Goal: Navigation & Orientation: Find specific page/section

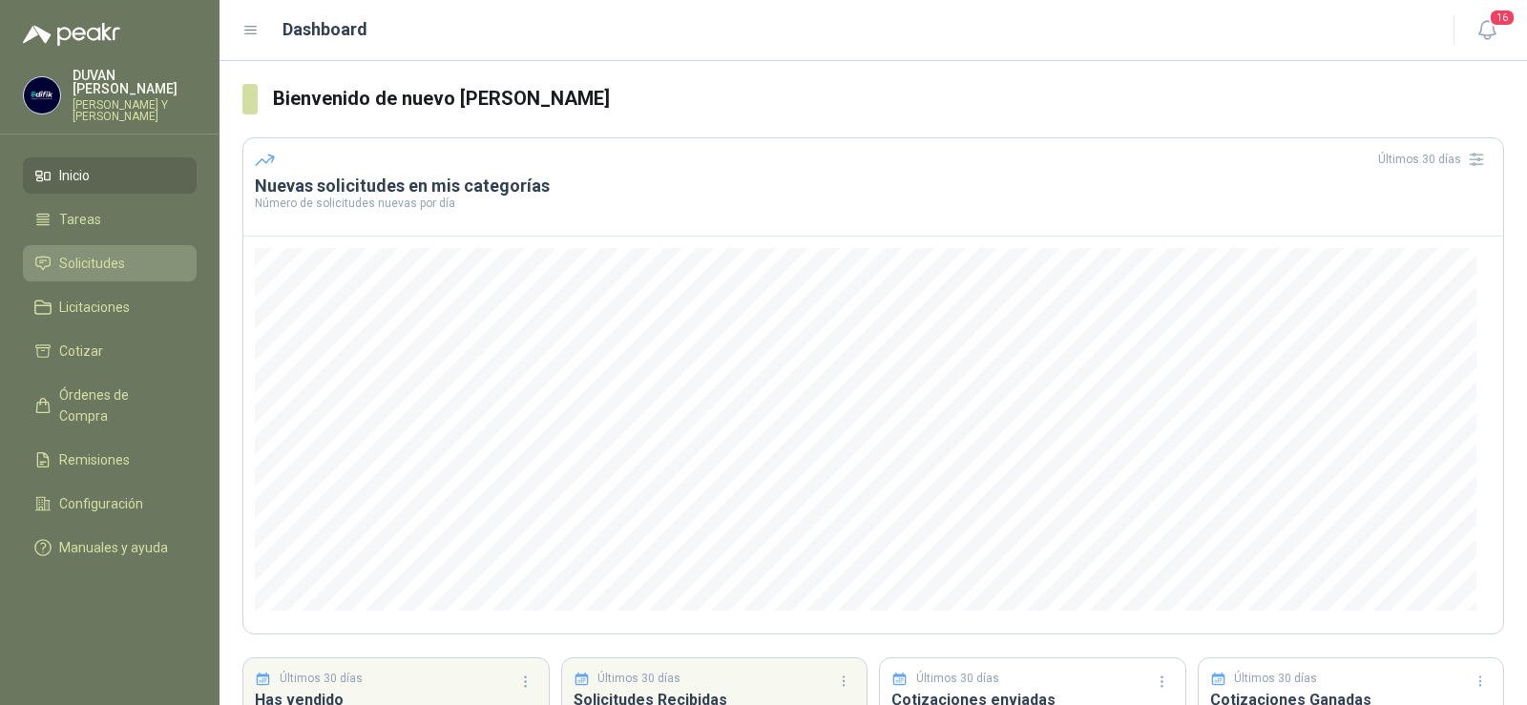
click at [77, 262] on span "Solicitudes" at bounding box center [92, 263] width 66 height 21
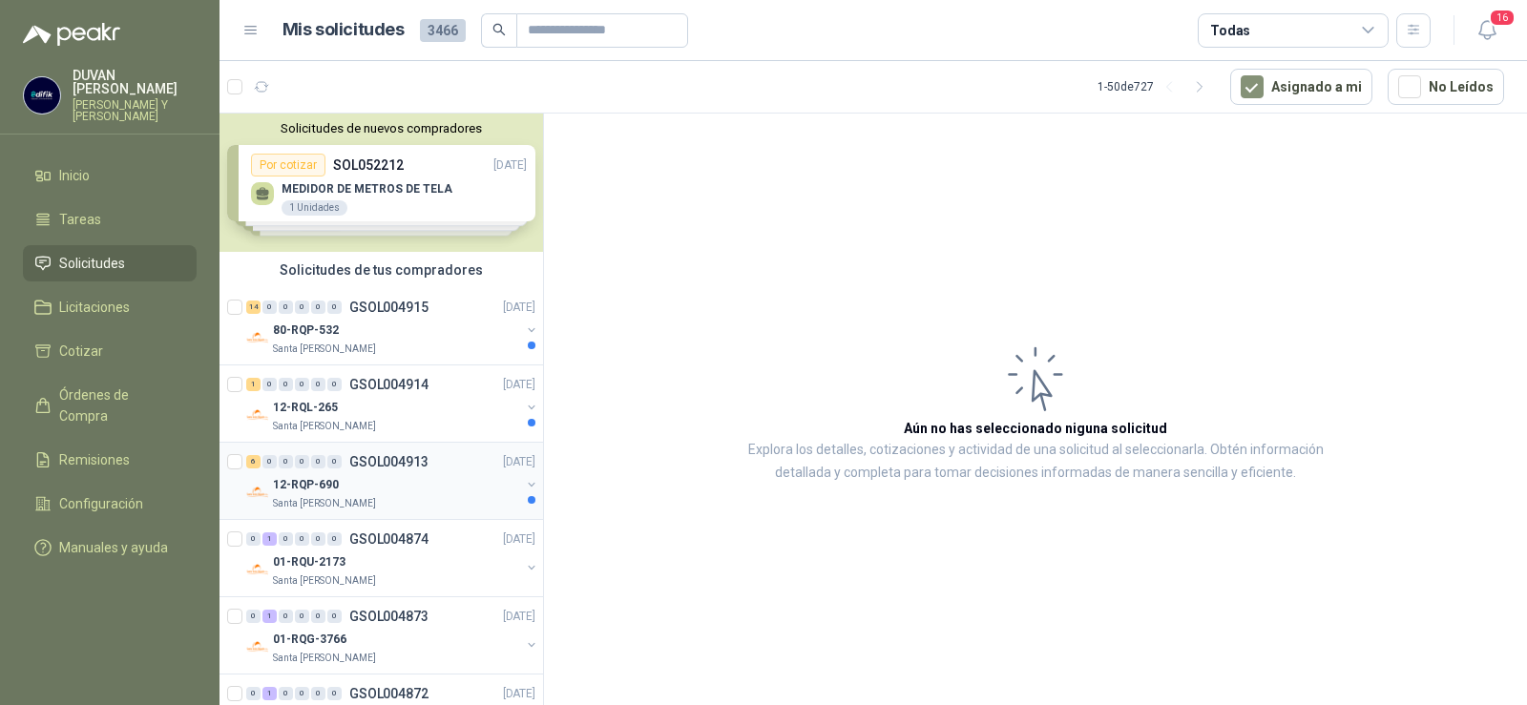
scroll to position [95, 0]
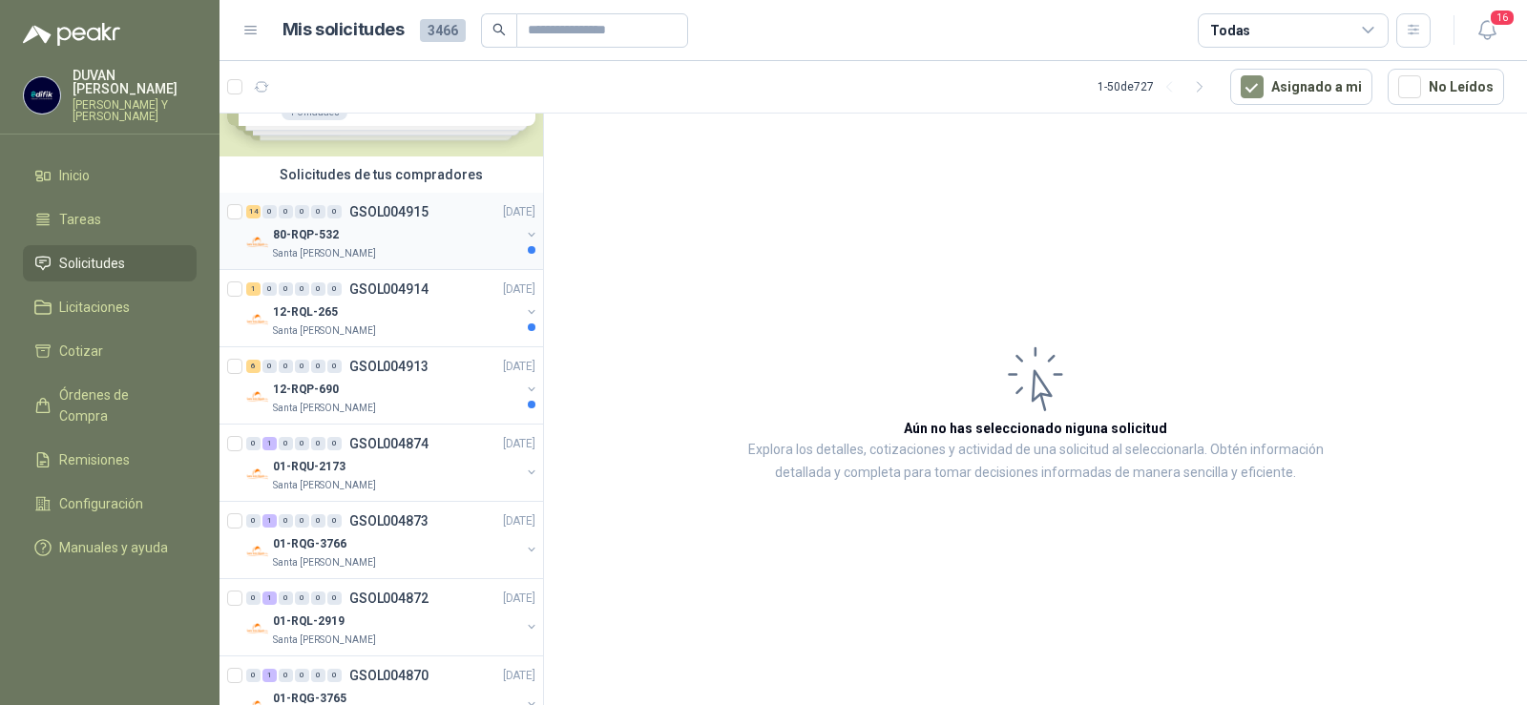
click at [404, 216] on p "GSOL004915" at bounding box center [388, 211] width 79 height 13
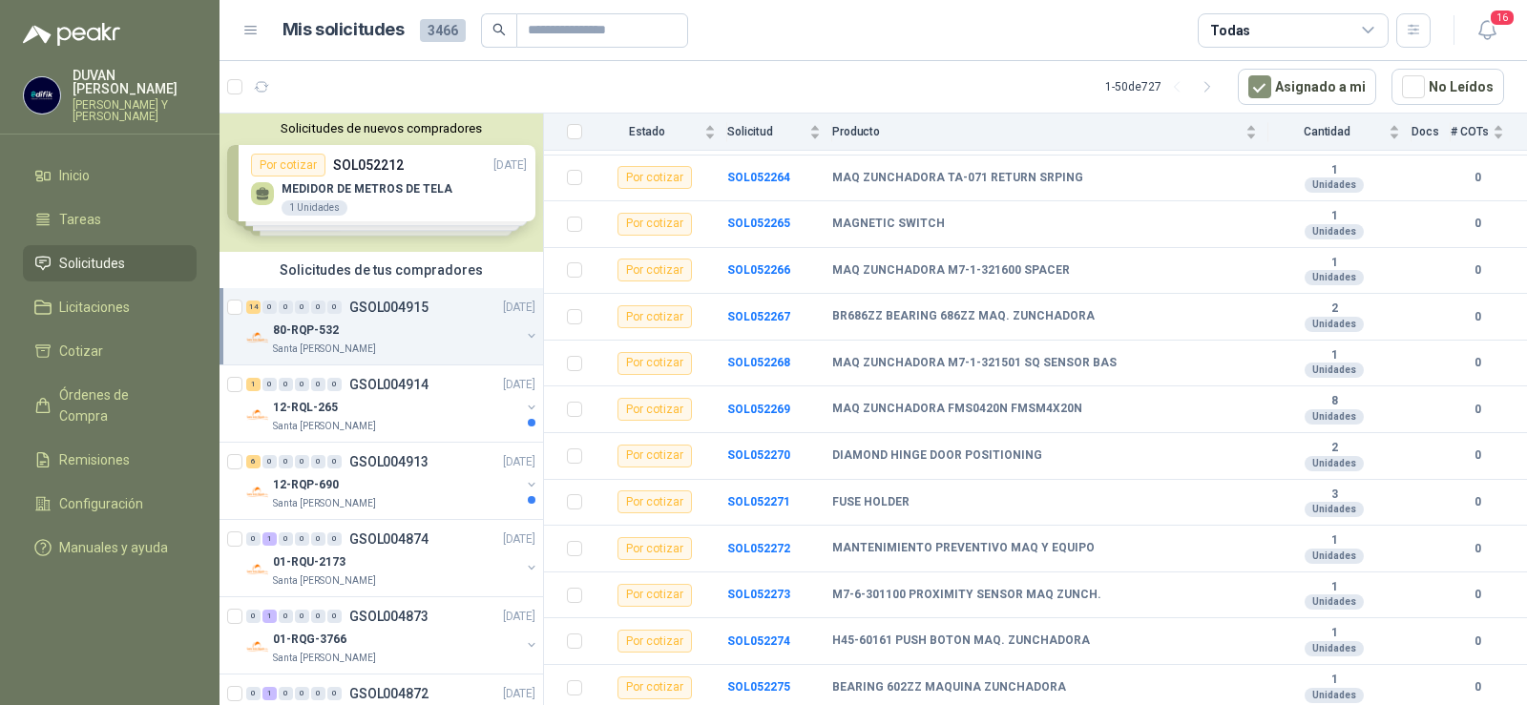
click at [414, 305] on p "GSOL004915" at bounding box center [388, 307] width 79 height 13
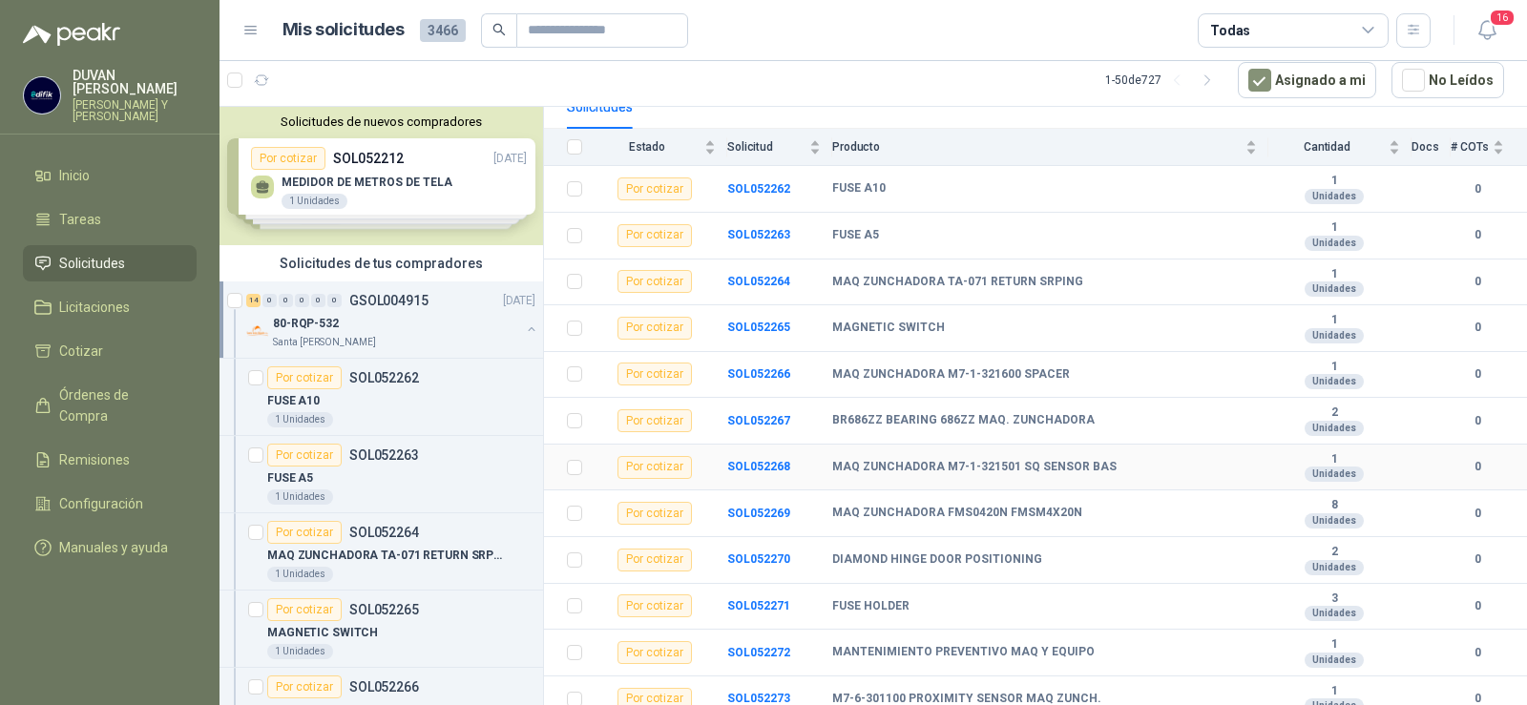
scroll to position [33, 0]
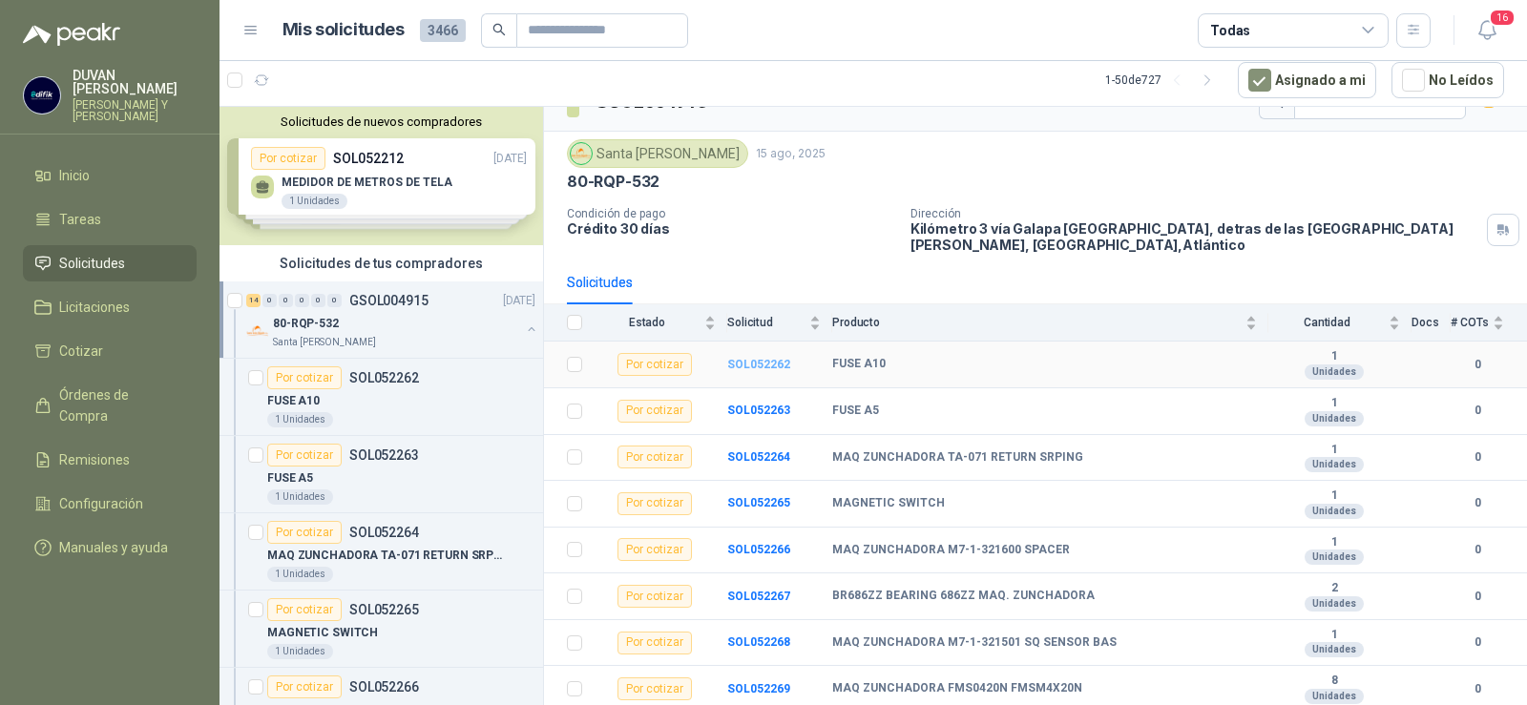
click at [760, 365] on b "SOL052262" at bounding box center [758, 364] width 63 height 13
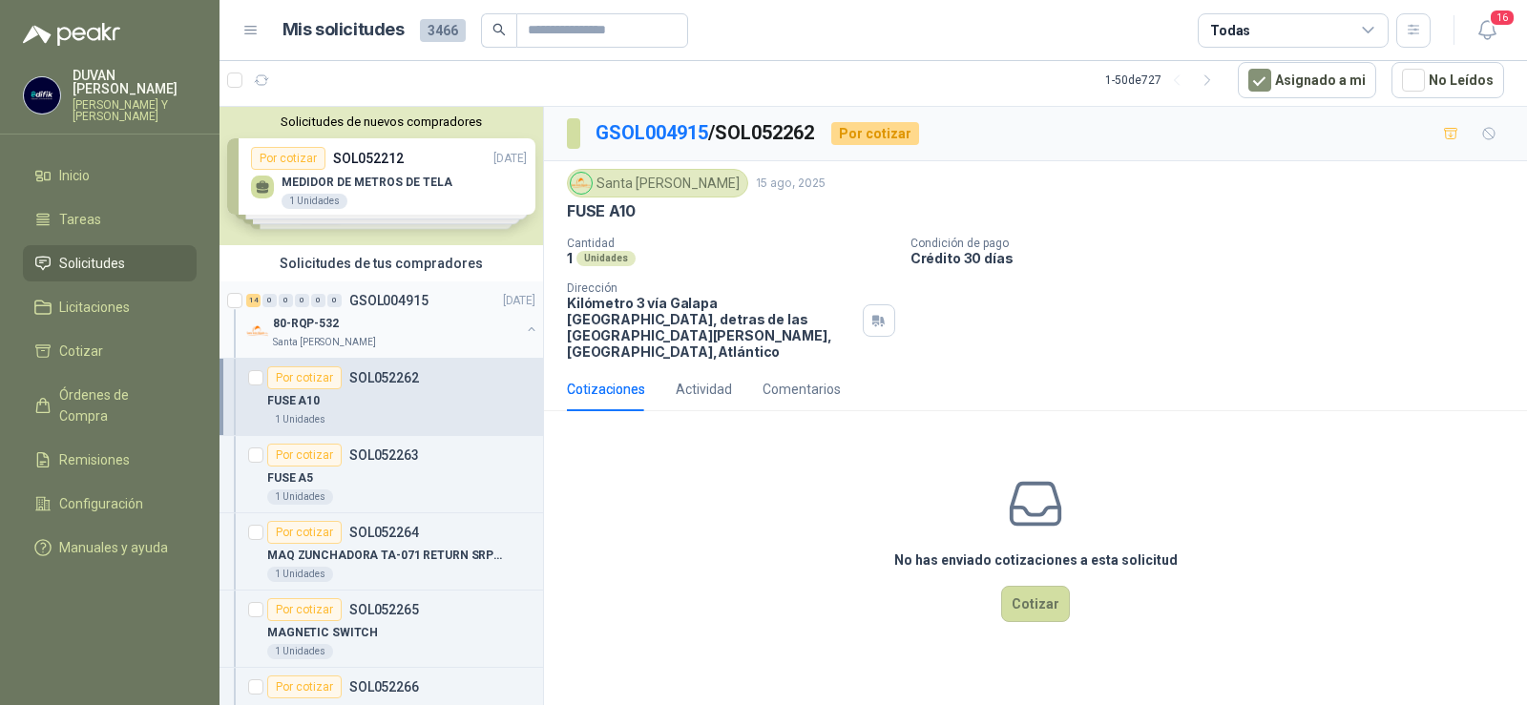
click at [407, 299] on p "GSOL004915" at bounding box center [388, 300] width 79 height 13
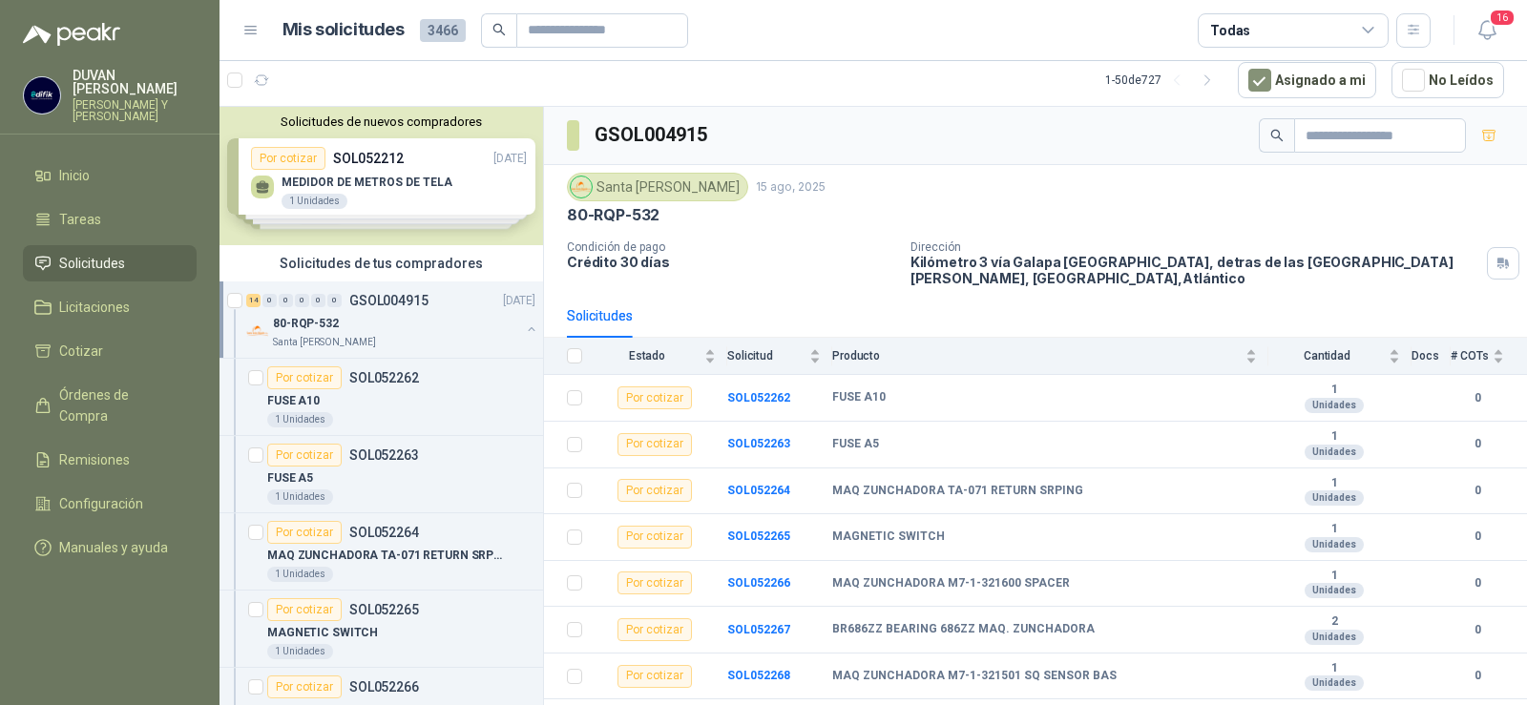
click at [407, 299] on p "GSOL004915" at bounding box center [388, 300] width 79 height 13
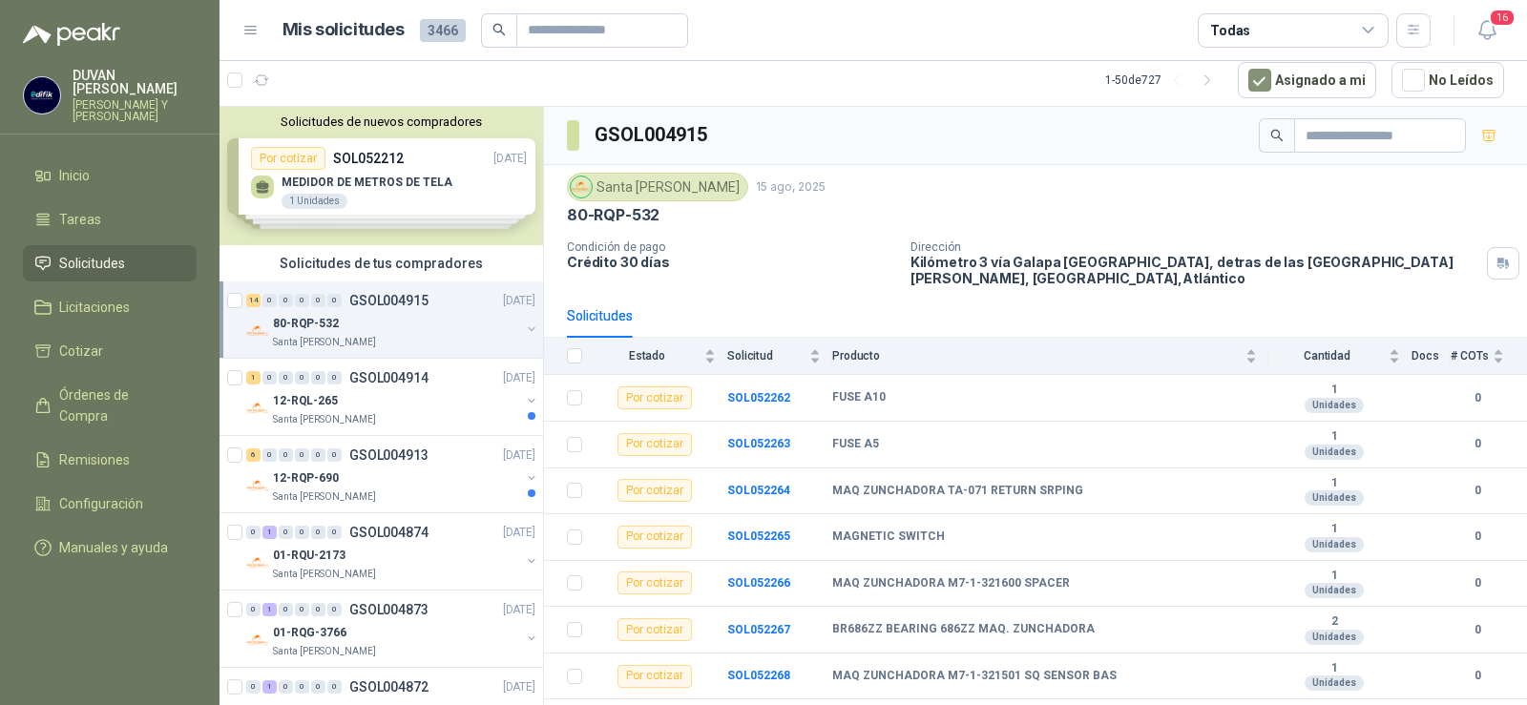
click at [407, 299] on p "GSOL004915" at bounding box center [388, 300] width 79 height 13
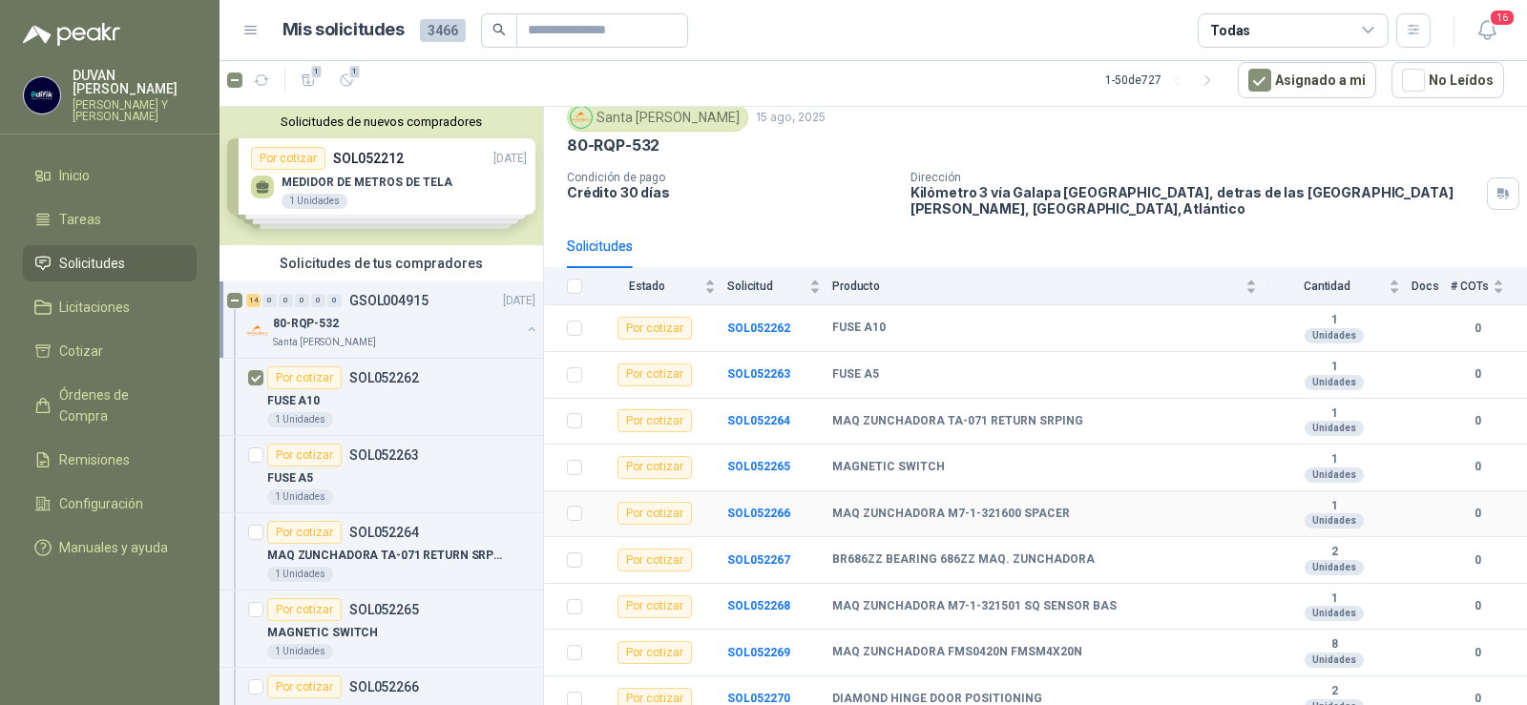
scroll to position [191, 0]
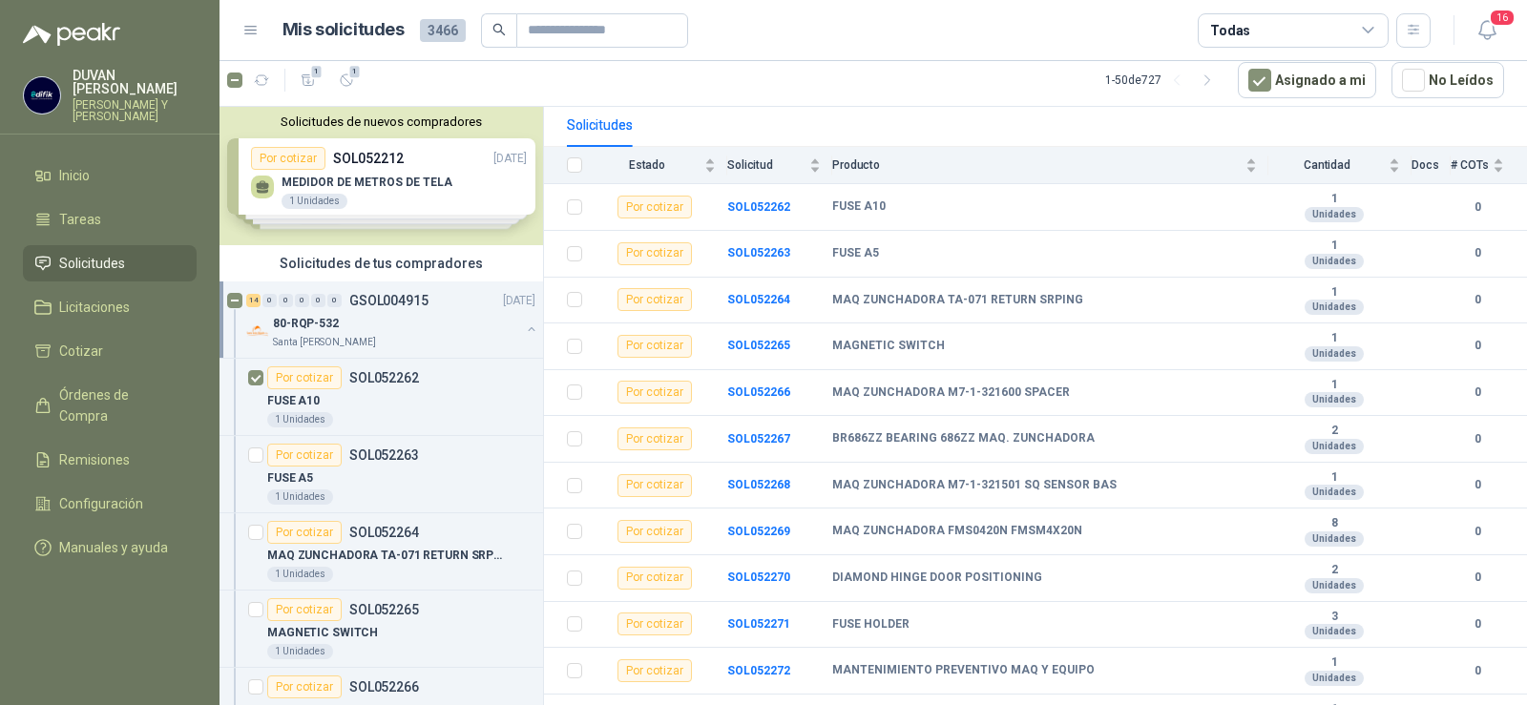
click at [312, 319] on p "80-RQP-532" at bounding box center [306, 324] width 66 height 18
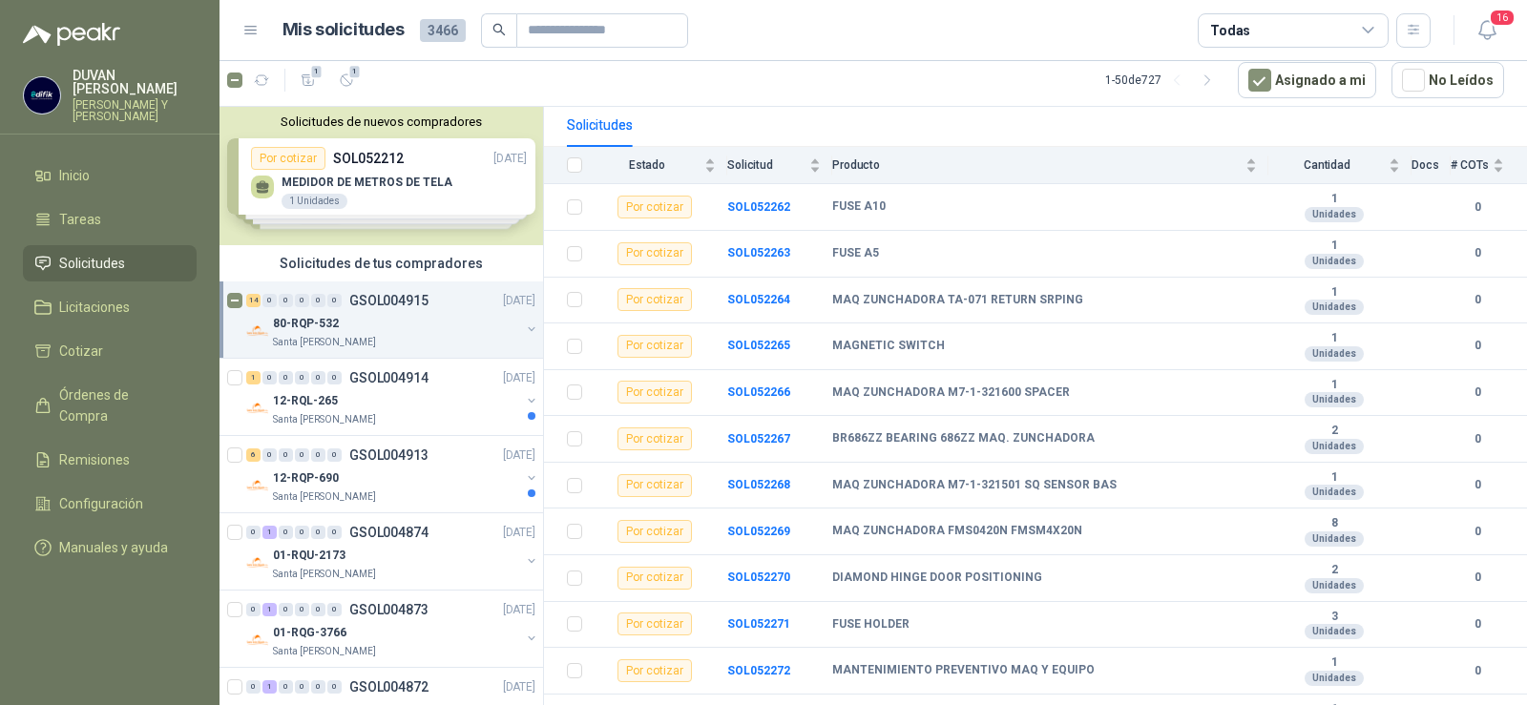
click at [367, 300] on p "GSOL004915" at bounding box center [388, 300] width 79 height 13
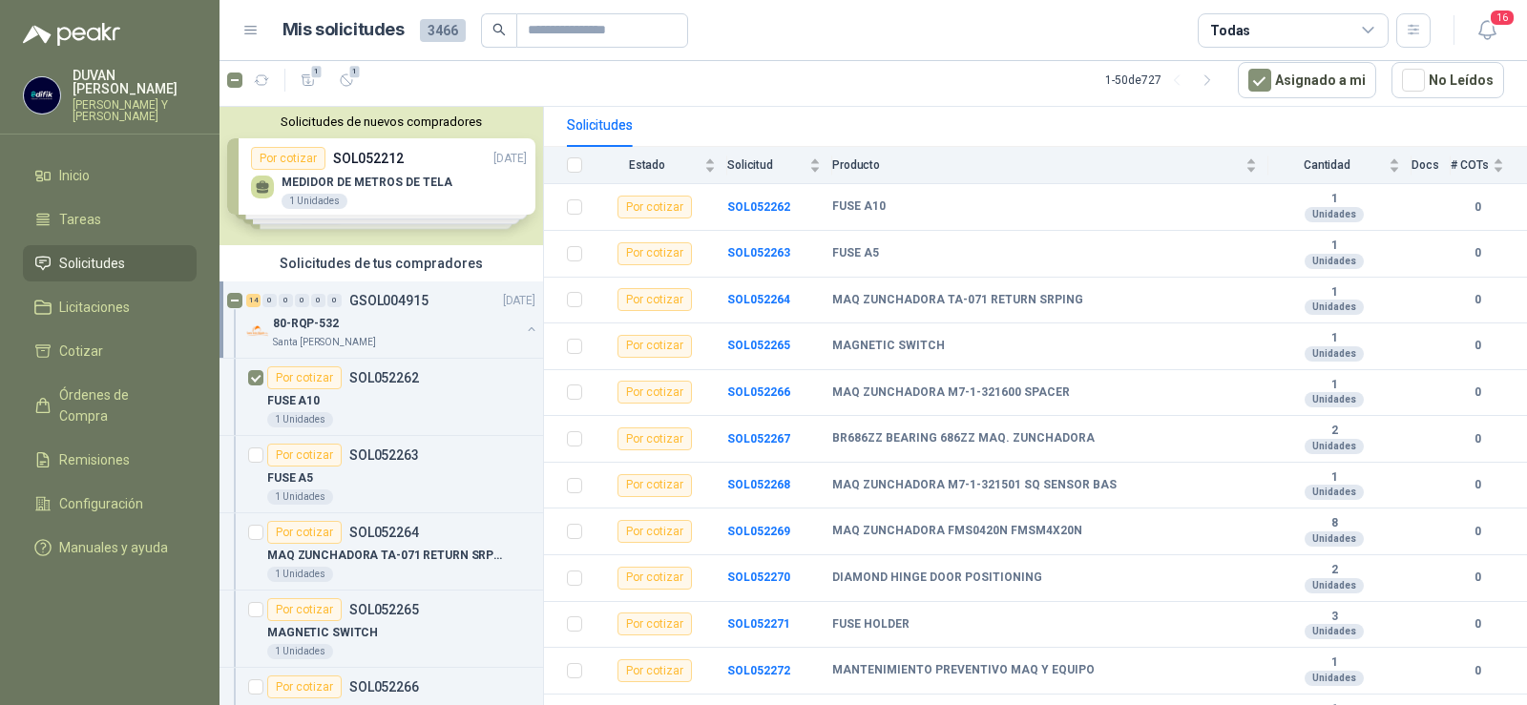
click at [367, 300] on p "GSOL004915" at bounding box center [388, 300] width 79 height 13
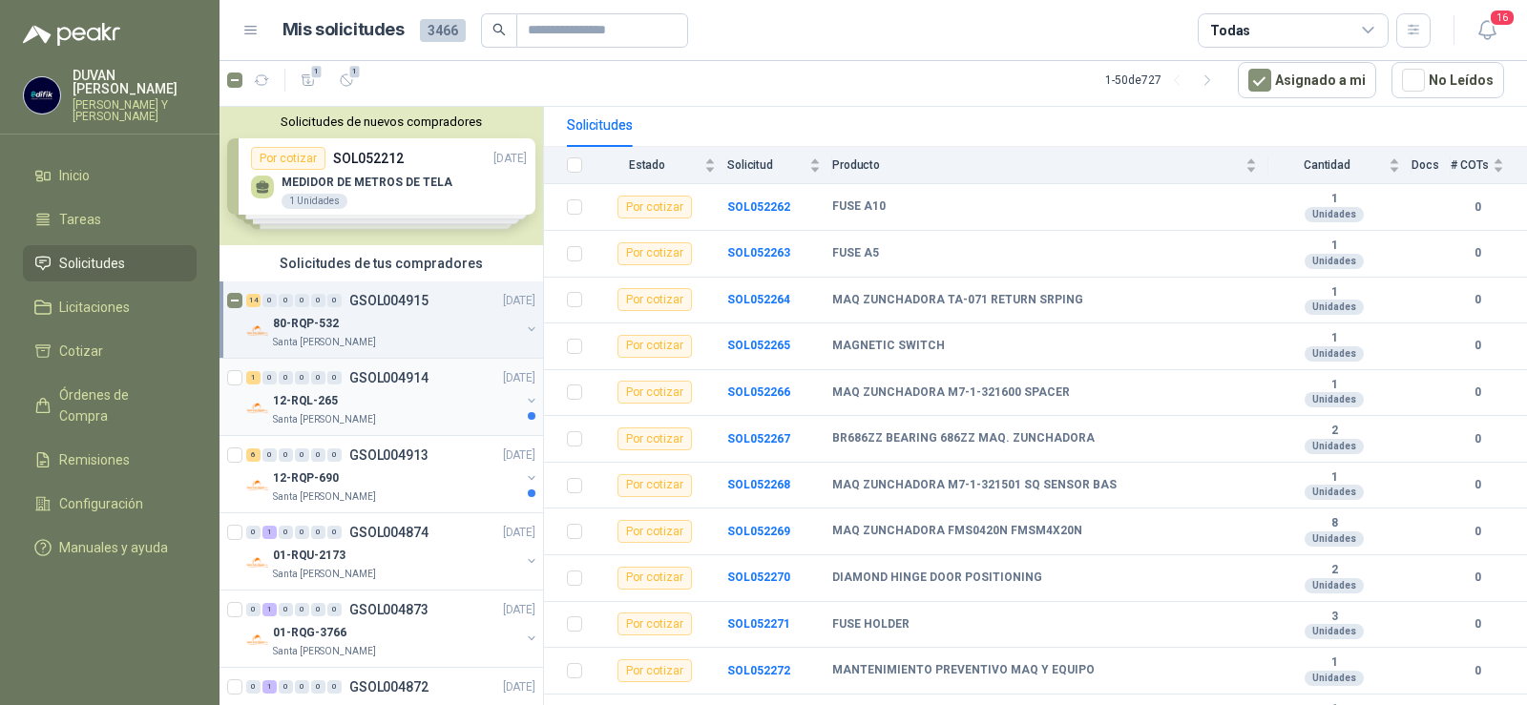
click at [388, 378] on p "GSOL004914" at bounding box center [388, 377] width 79 height 13
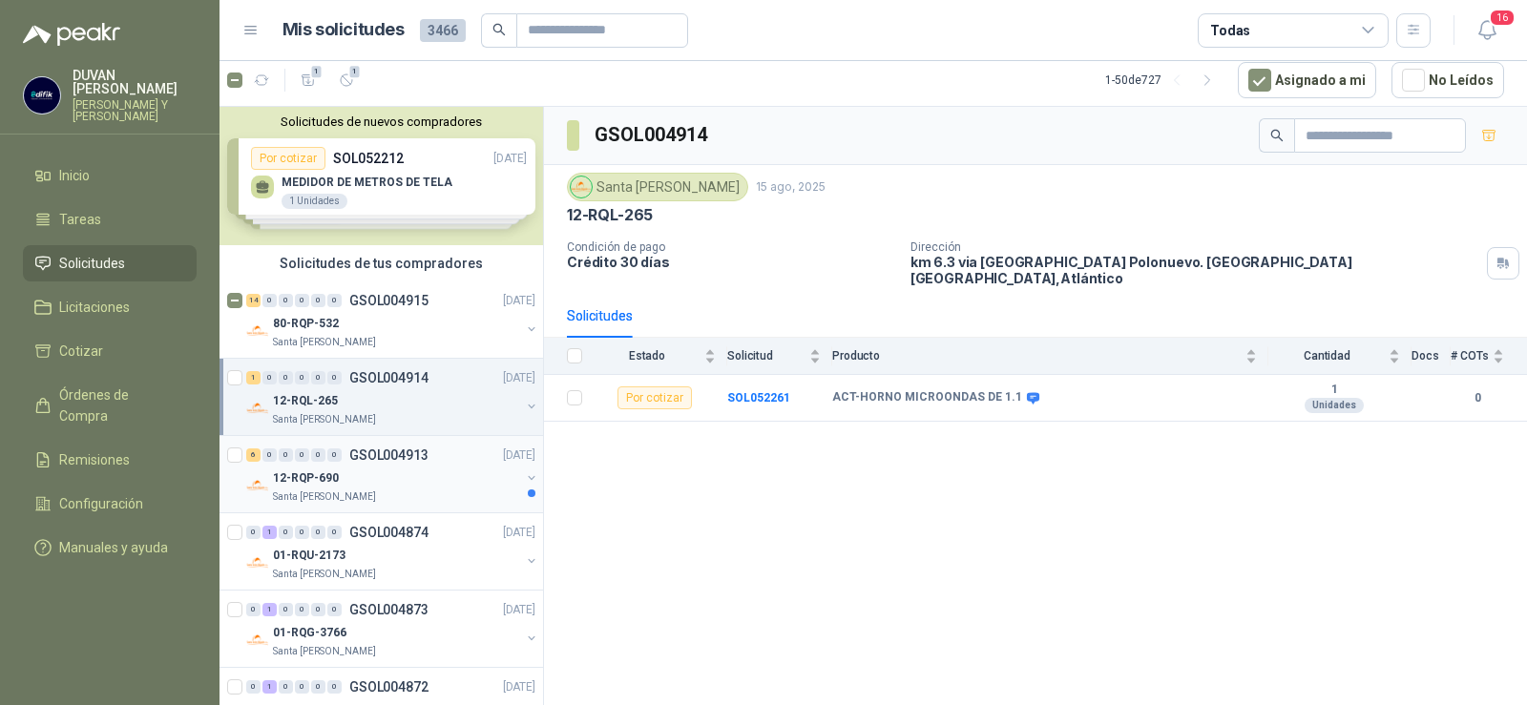
click at [395, 449] on p "GSOL004913" at bounding box center [388, 455] width 79 height 13
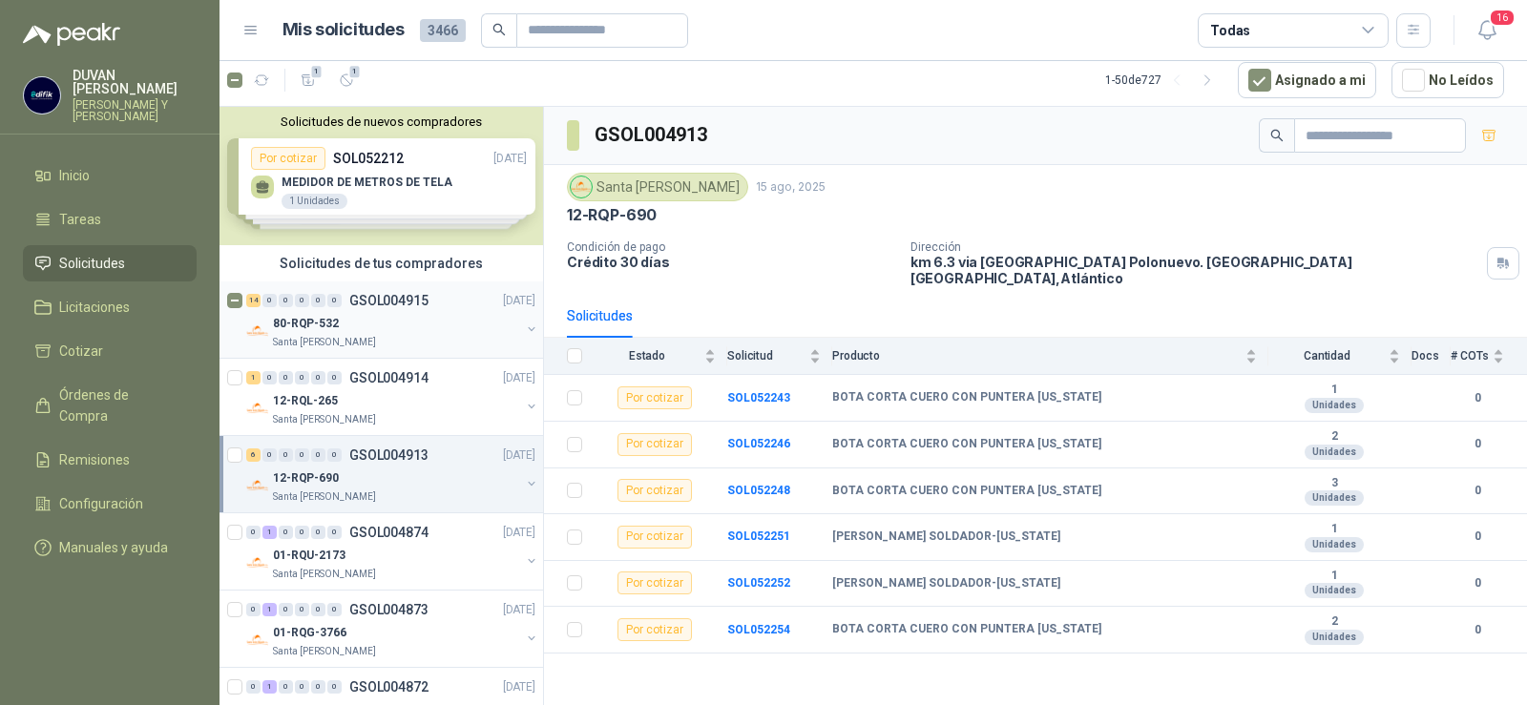
click at [524, 334] on button "button" at bounding box center [531, 329] width 15 height 15
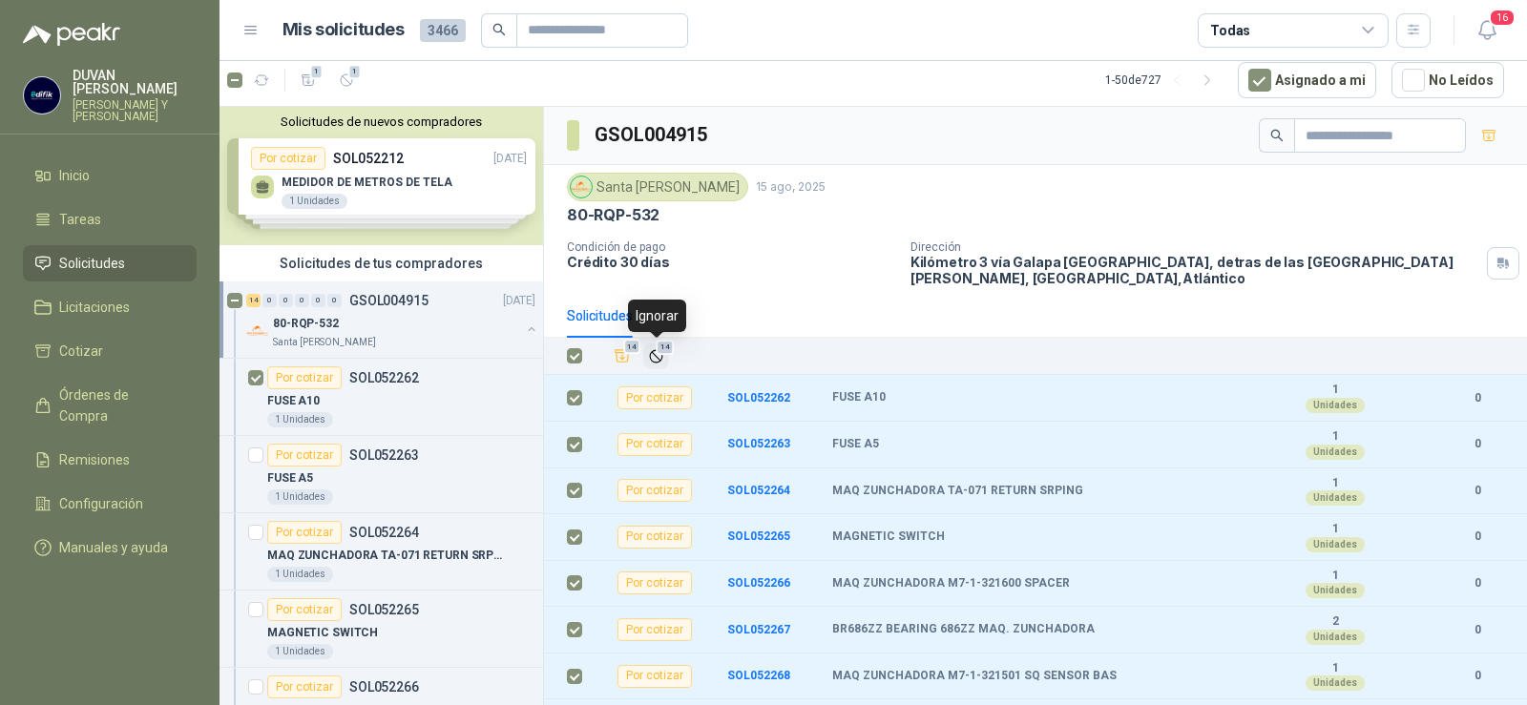
click at [656, 360] on icon "Ignorar" at bounding box center [656, 356] width 16 height 16
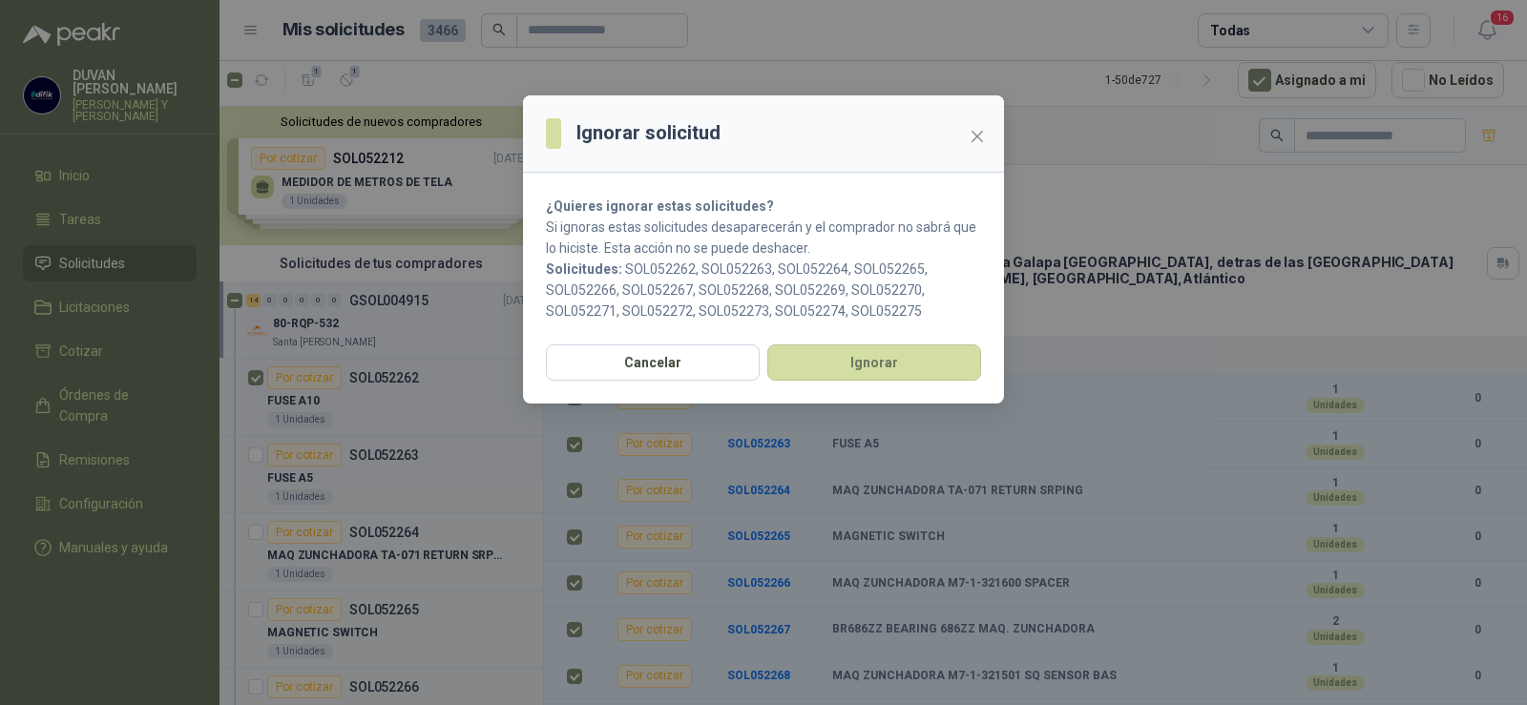
click at [859, 383] on div "Cancelar Ignorar" at bounding box center [763, 373] width 481 height 59
click at [885, 372] on button "Ignorar" at bounding box center [874, 362] width 214 height 36
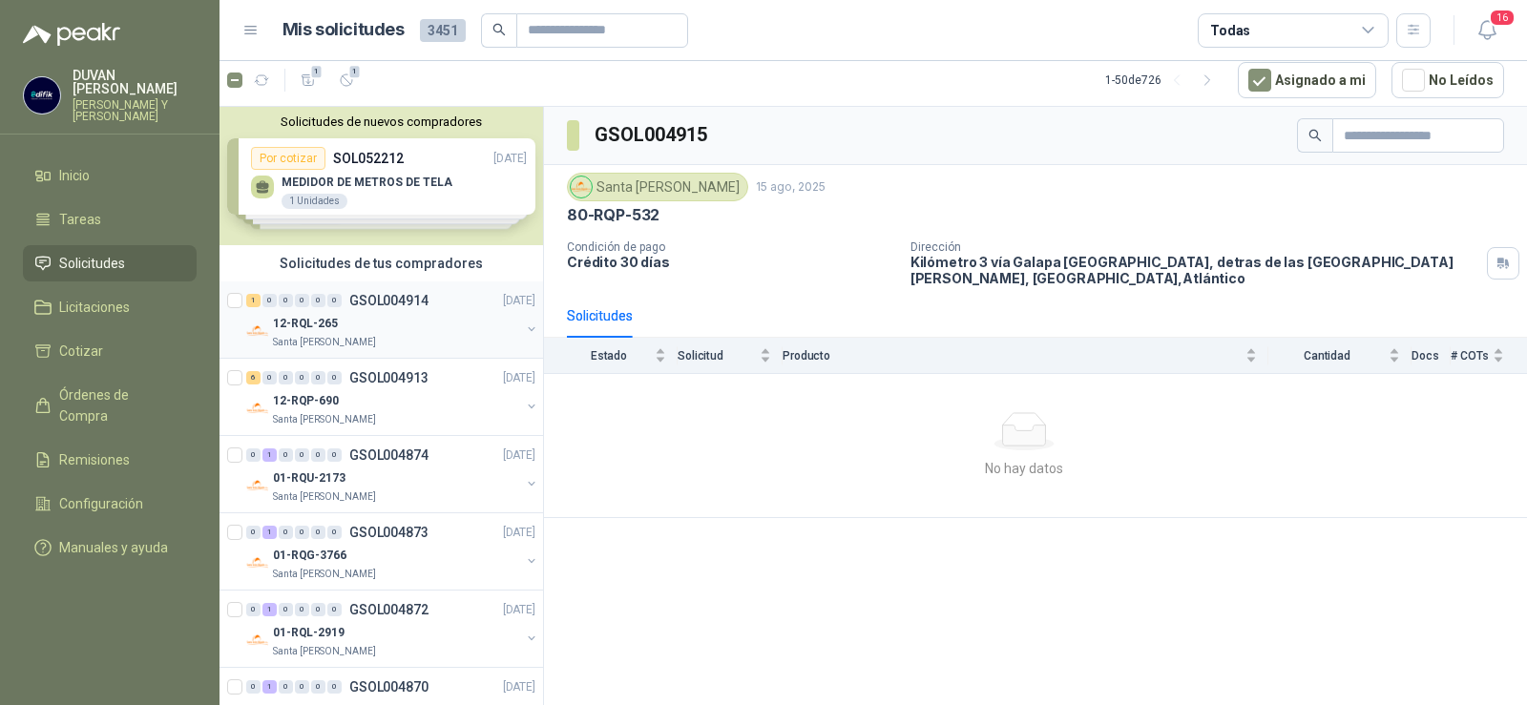
click at [394, 297] on p "GSOL004914" at bounding box center [388, 300] width 79 height 13
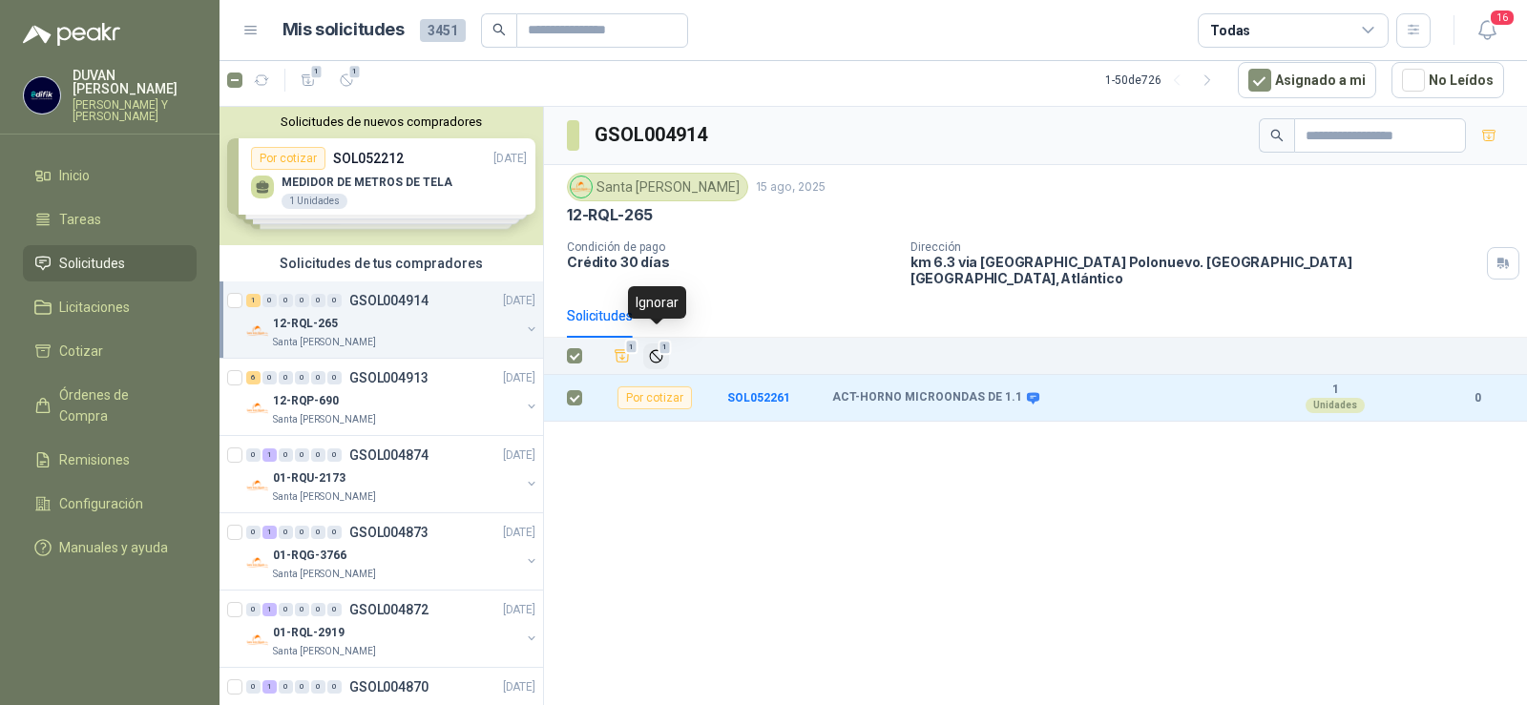
click at [658, 350] on icon "Ignorar" at bounding box center [655, 355] width 11 height 11
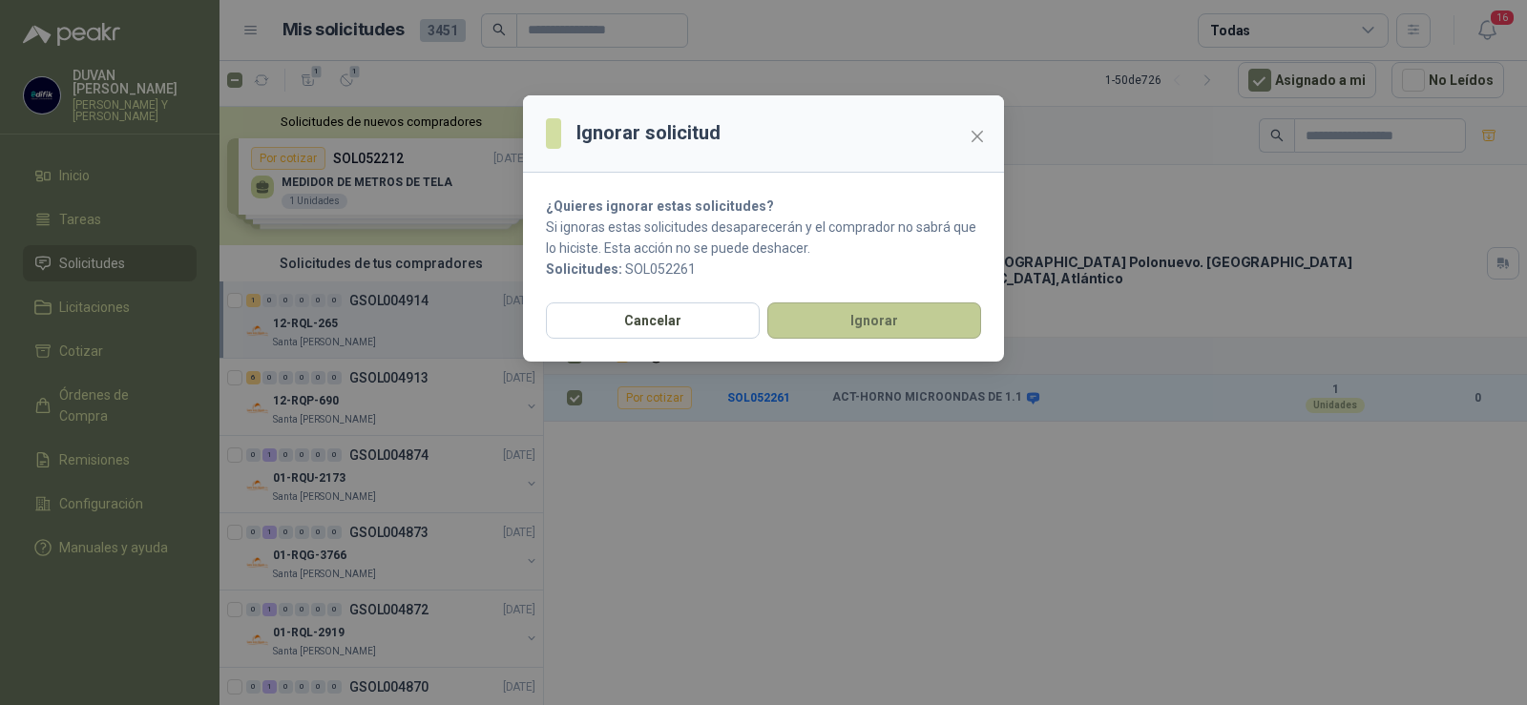
click at [837, 333] on button "Ignorar" at bounding box center [874, 321] width 214 height 36
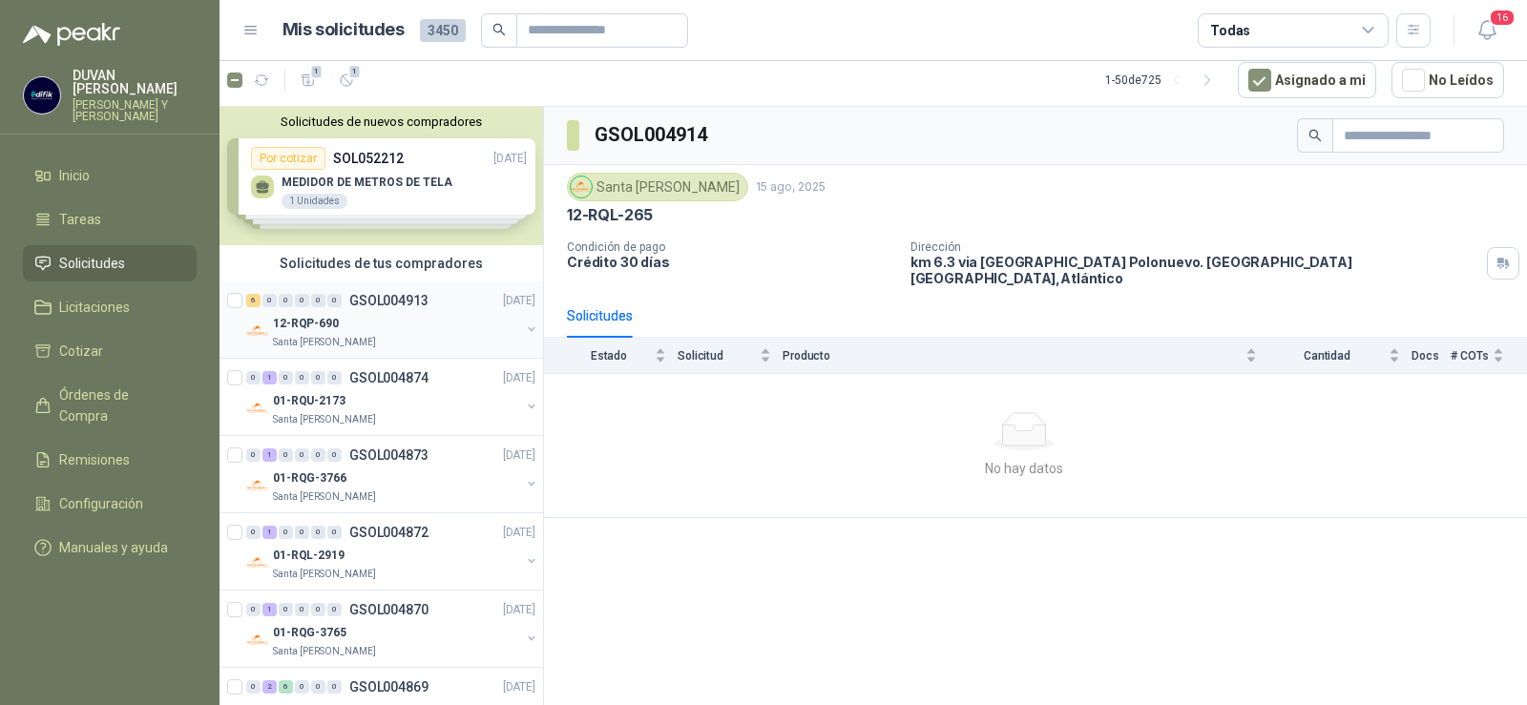
click at [404, 300] on p "GSOL004913" at bounding box center [388, 300] width 79 height 13
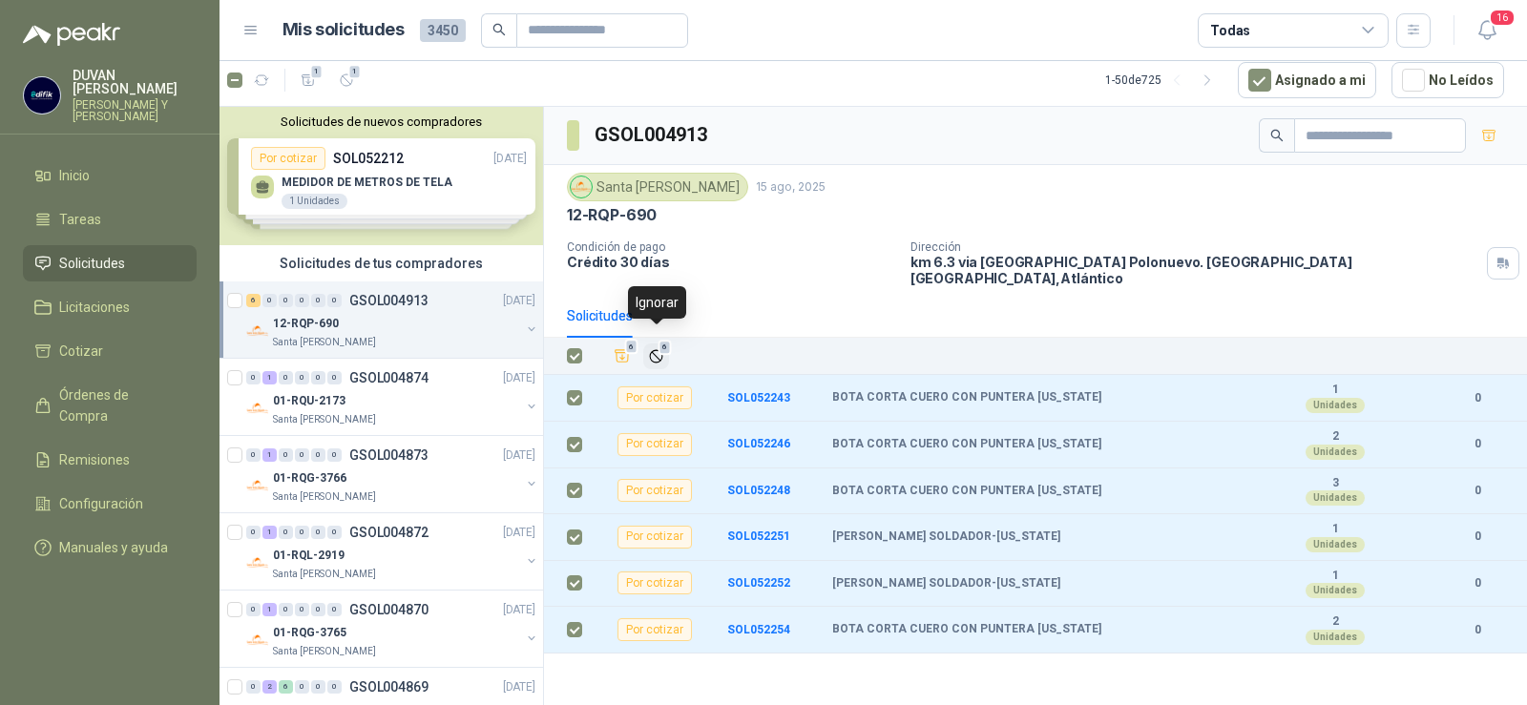
click at [653, 348] on icon "Ignorar" at bounding box center [656, 356] width 16 height 16
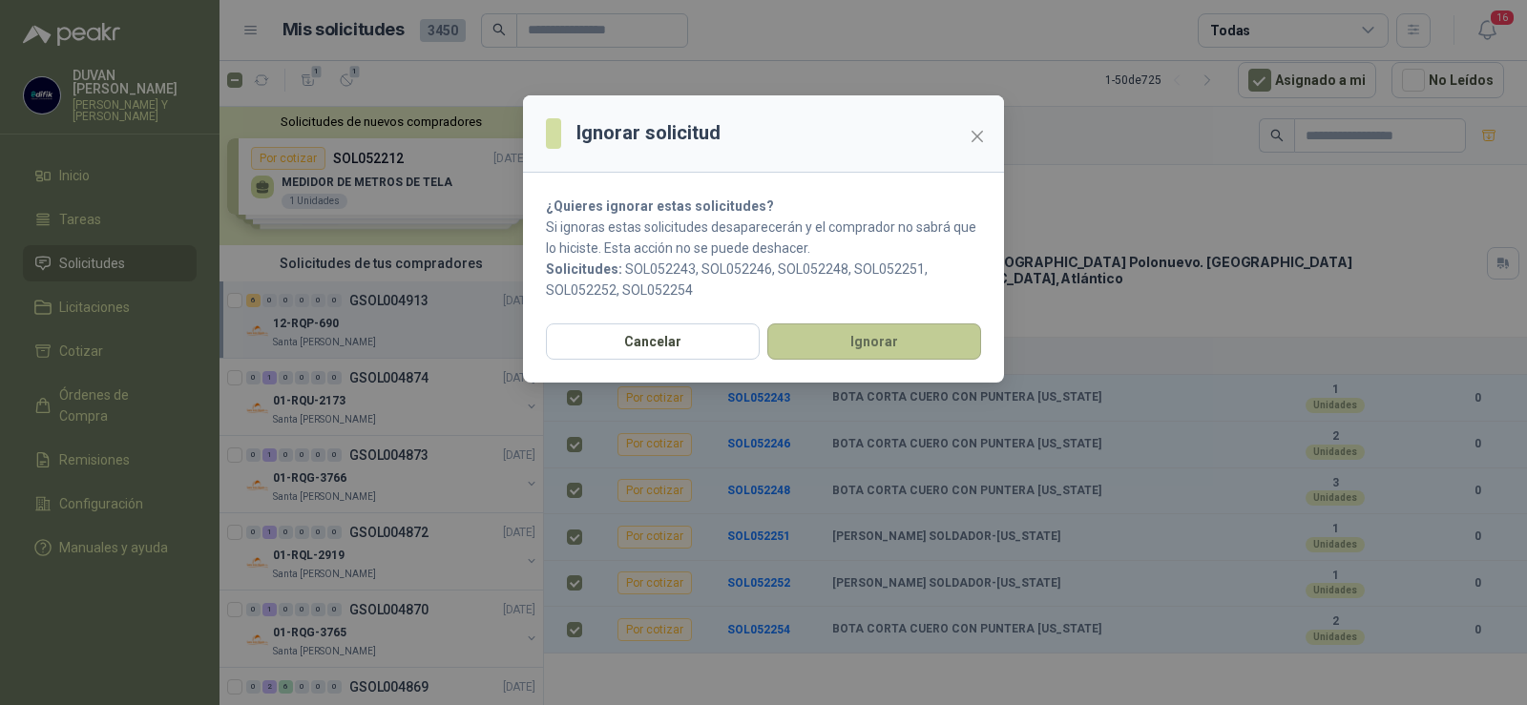
click at [816, 342] on button "Ignorar" at bounding box center [874, 342] width 214 height 36
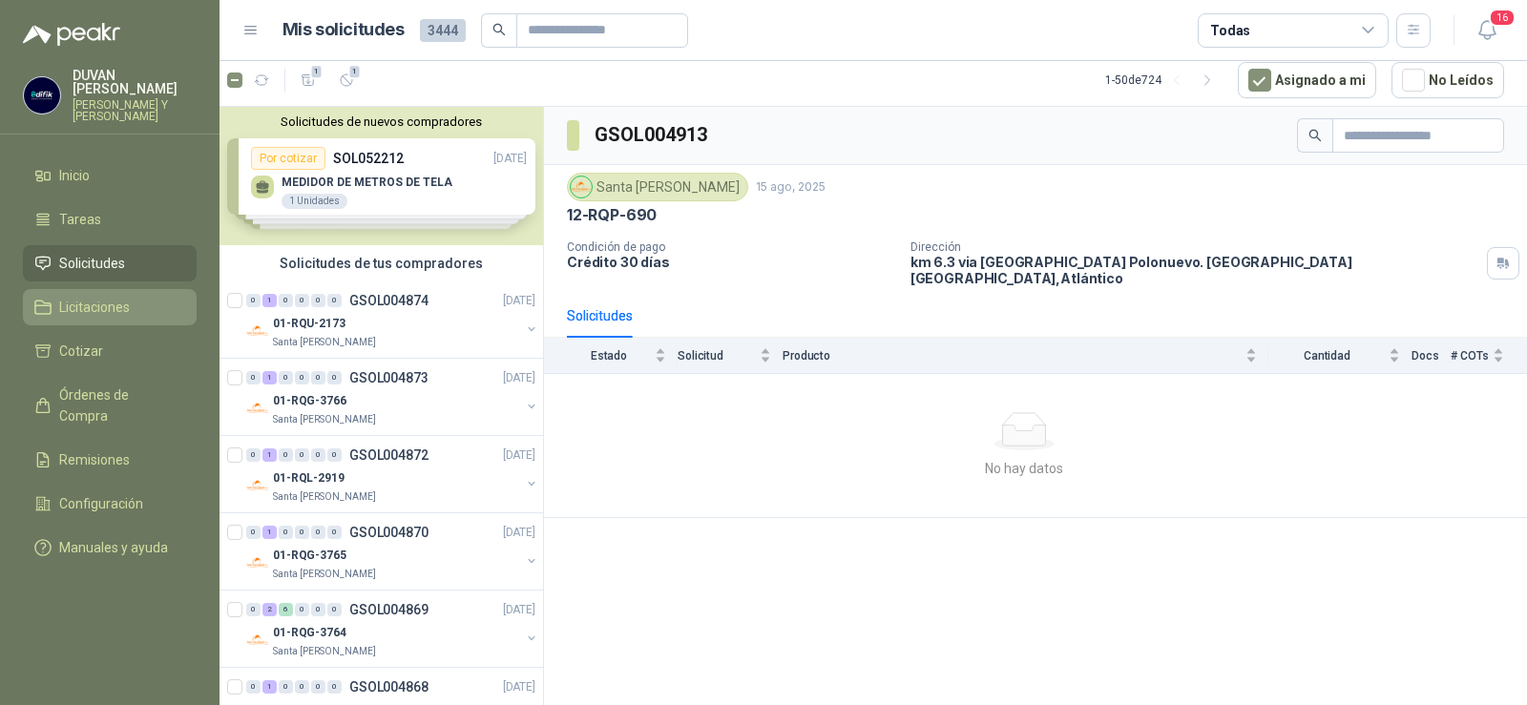
click at [106, 310] on span "Licitaciones" at bounding box center [94, 307] width 71 height 21
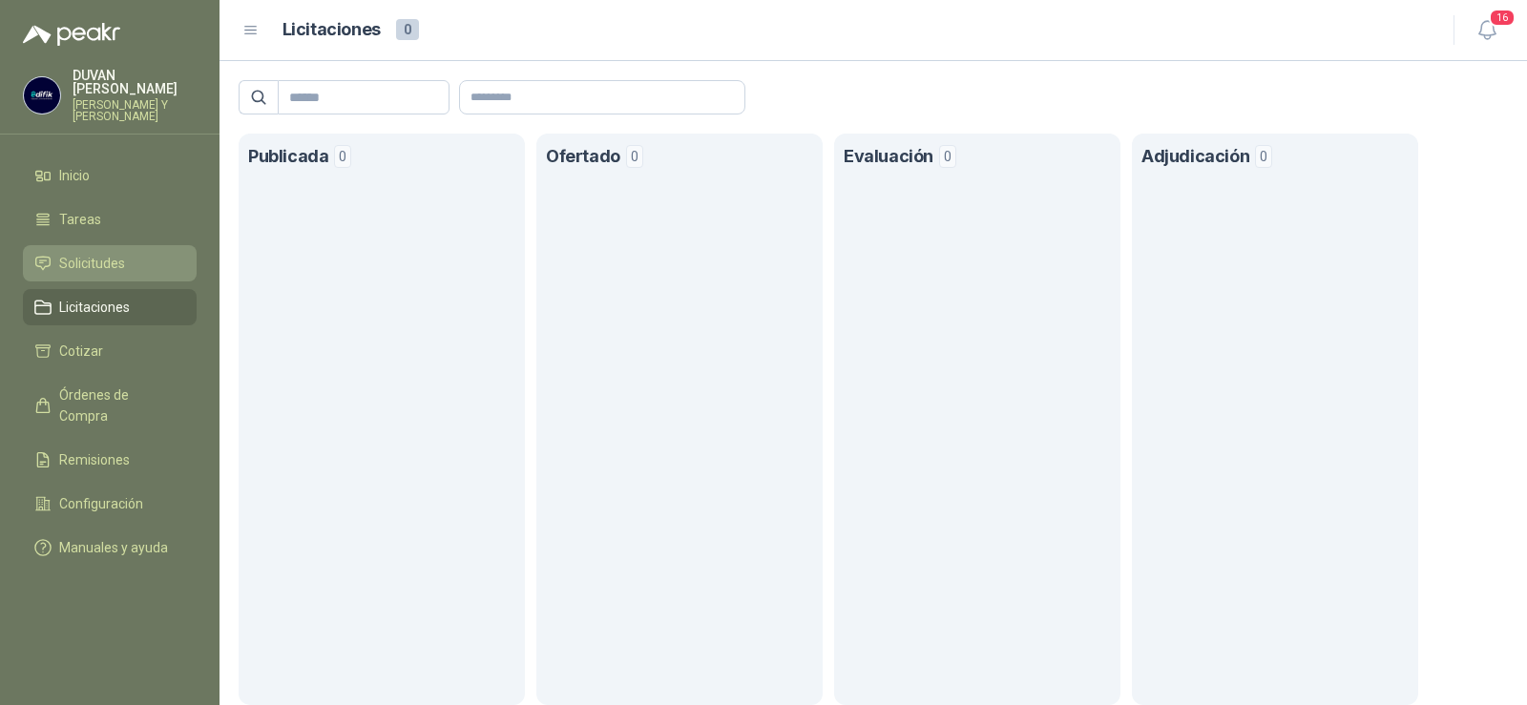
click at [97, 261] on span "Solicitudes" at bounding box center [92, 263] width 66 height 21
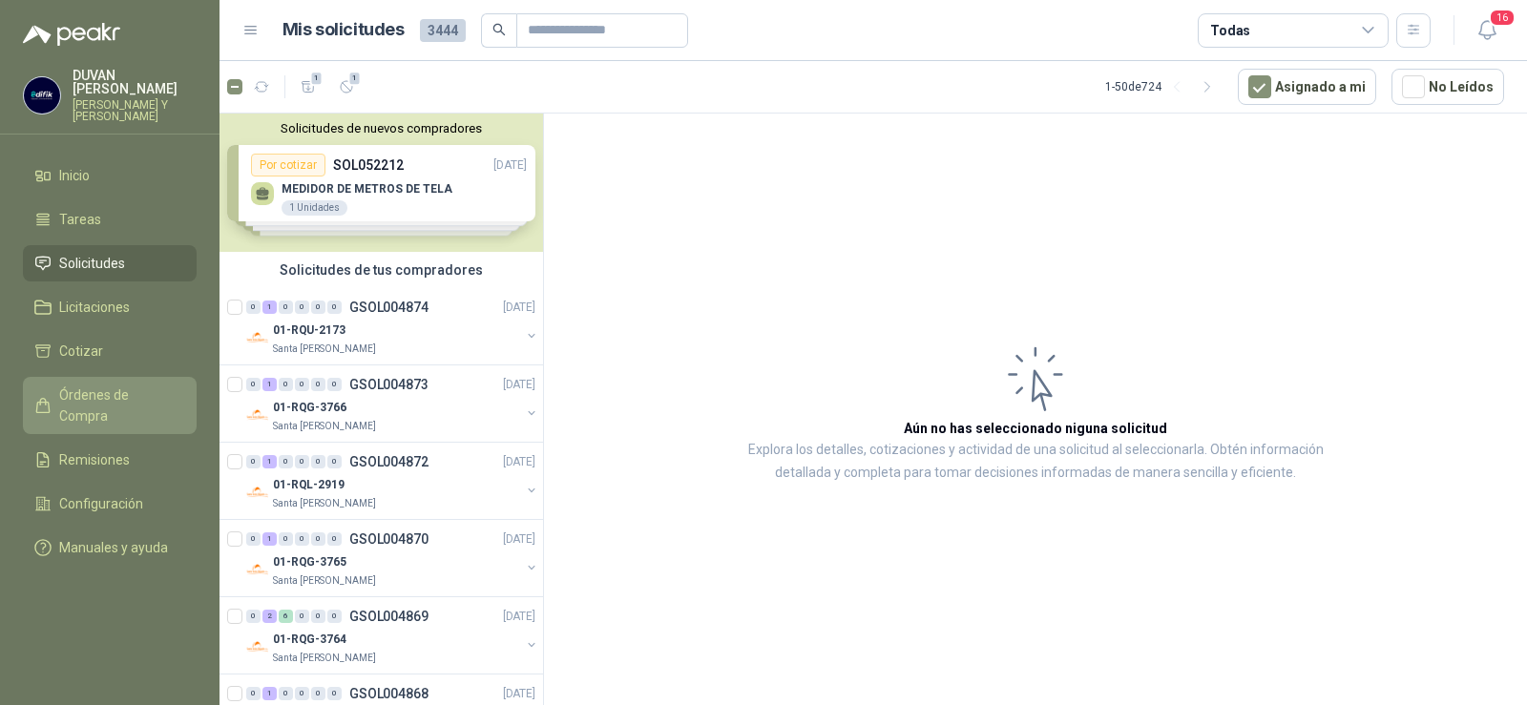
click at [112, 386] on span "Órdenes de Compra" at bounding box center [118, 406] width 119 height 42
